Goal: Task Accomplishment & Management: Manage account settings

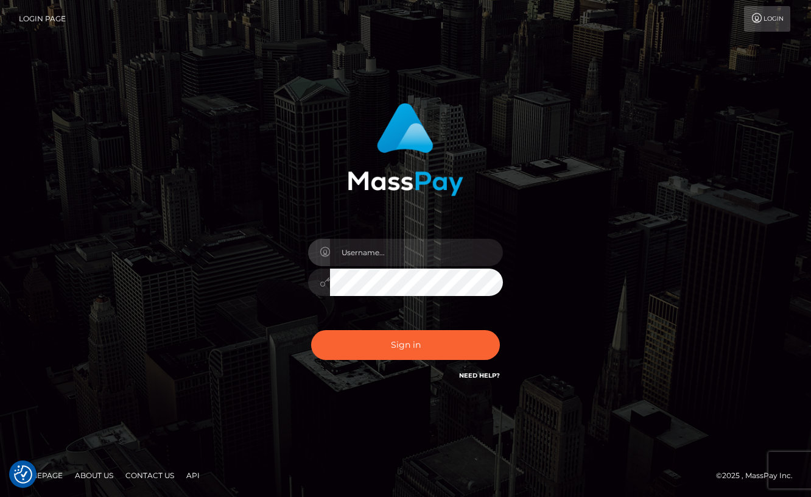
click at [165, 372] on div "Sign in" at bounding box center [405, 249] width 694 height 310
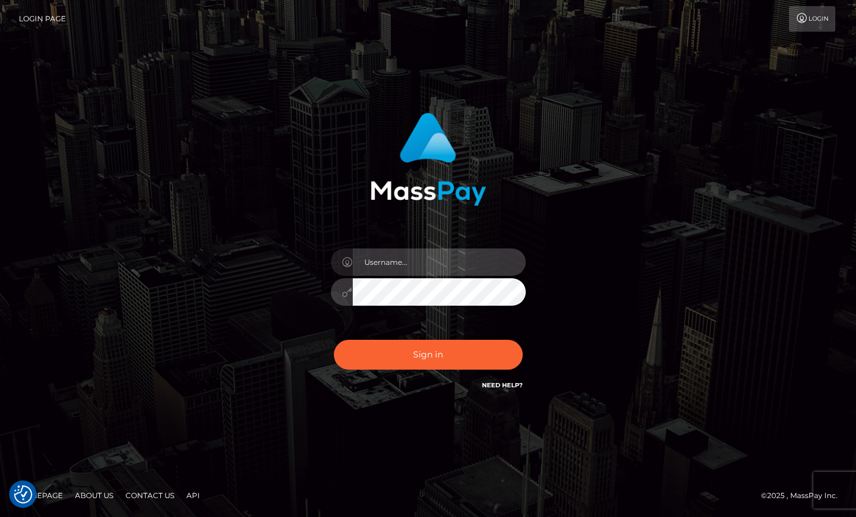
click at [401, 272] on input "text" at bounding box center [439, 261] width 173 height 27
type input "Lou Jacobée"
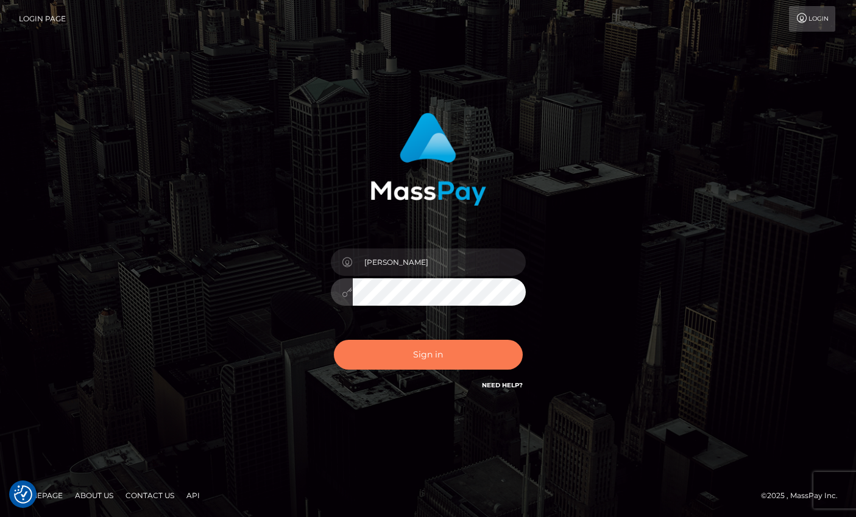
click at [407, 348] on button "Sign in" at bounding box center [428, 355] width 189 height 30
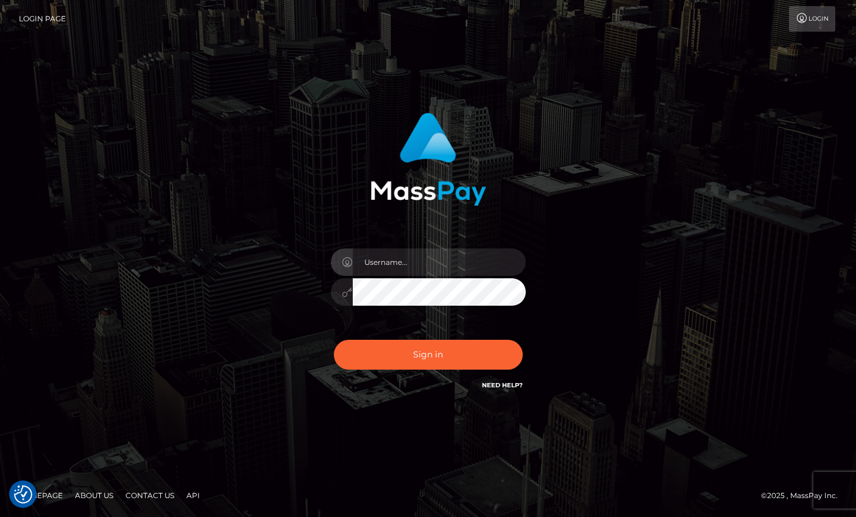
checkbox input "true"
type input "Lou Jacobée"
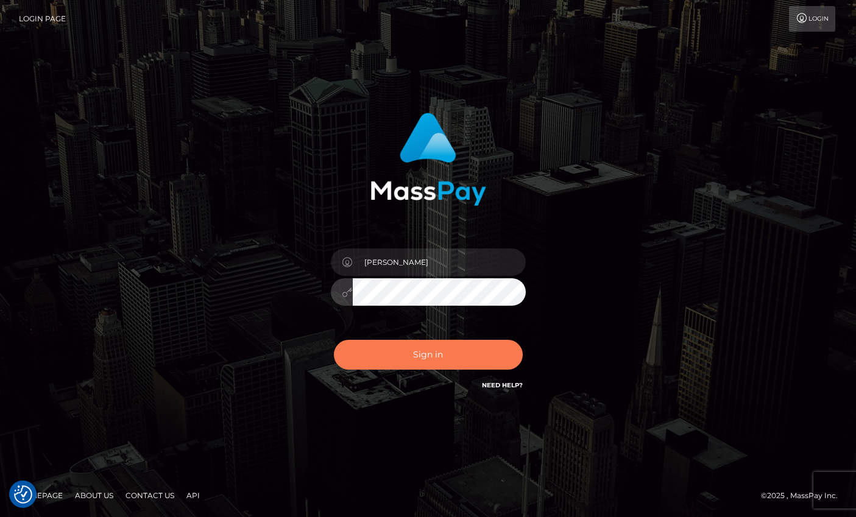
click at [403, 359] on button "Sign in" at bounding box center [428, 355] width 189 height 30
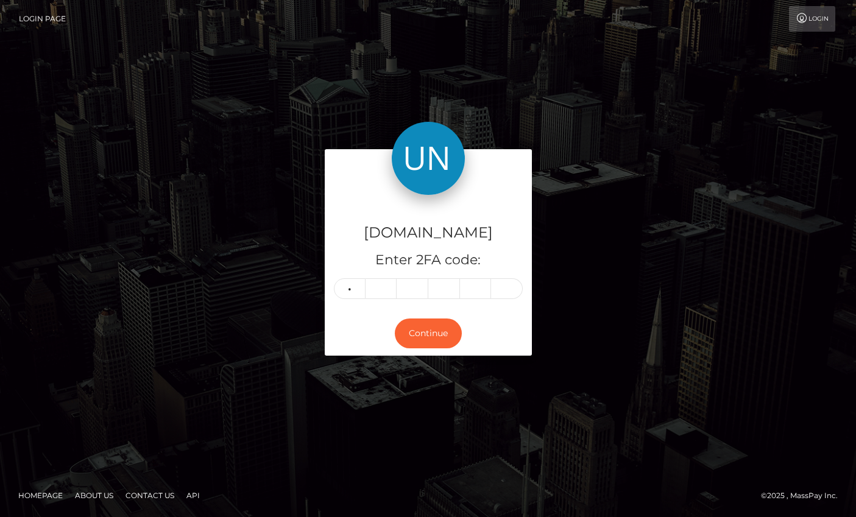
type input "8"
type input "9"
type input "7"
type input "3"
type input "2"
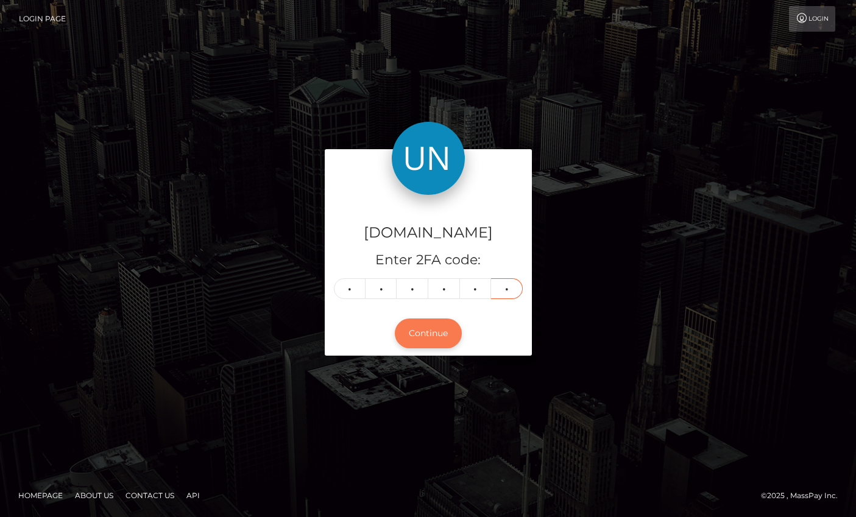
type input "1"
click at [412, 339] on button "Continue" at bounding box center [428, 334] width 67 height 30
click at [406, 340] on button "Continue" at bounding box center [428, 334] width 67 height 30
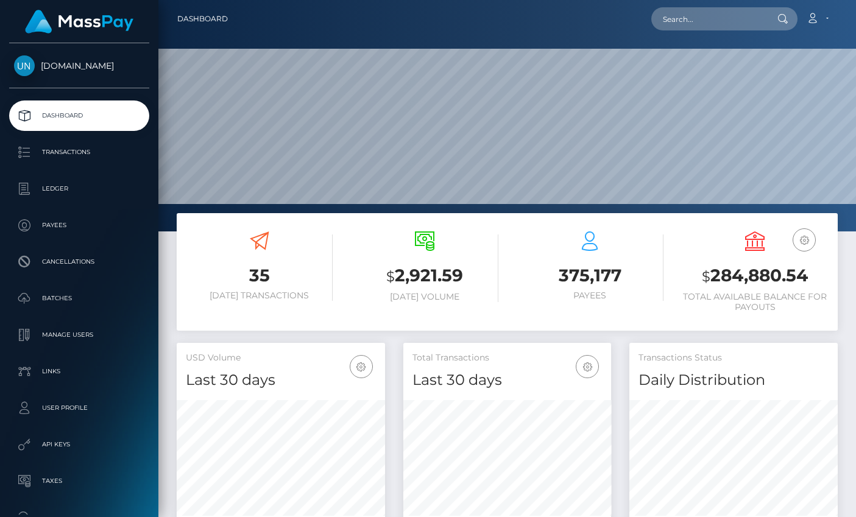
scroll to position [215, 208]
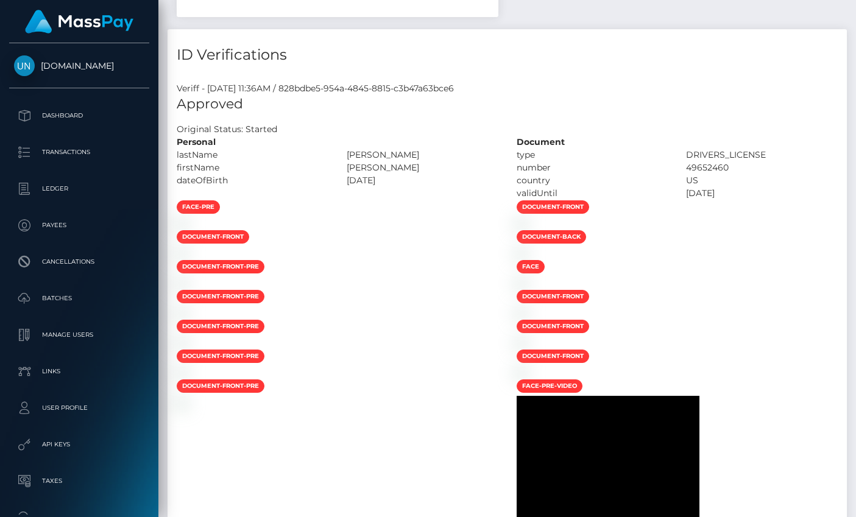
scroll to position [563, 0]
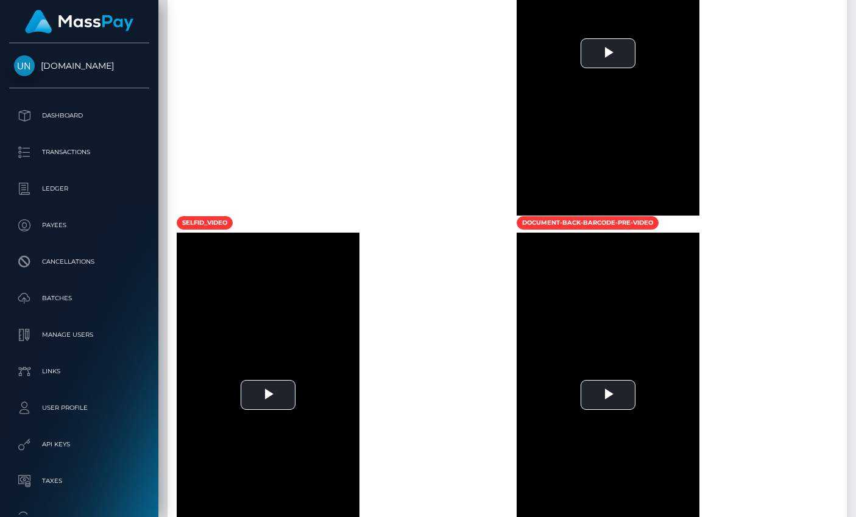
scroll to position [957, 0]
